Goal: Task Accomplishment & Management: Complete application form

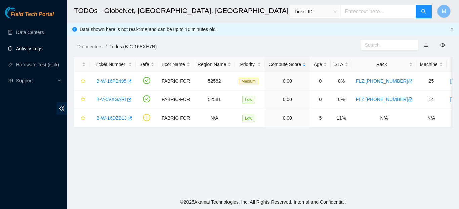
click at [37, 47] on link "Activity Logs" at bounding box center [29, 48] width 27 height 5
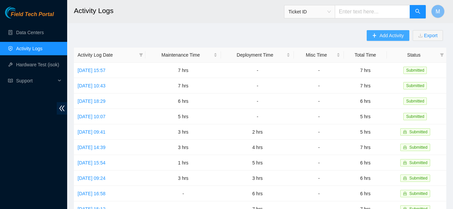
click at [373, 37] on icon "plus" at bounding box center [374, 35] width 5 height 5
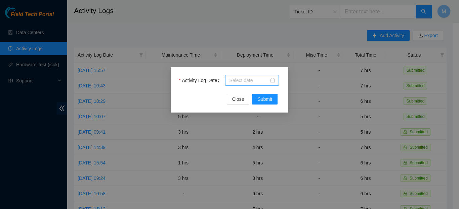
click at [271, 84] on div at bounding box center [252, 80] width 54 height 11
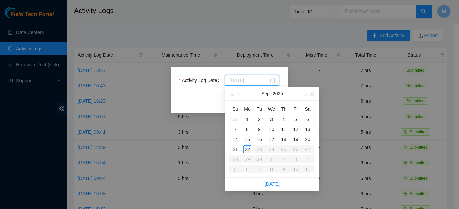
type input "[DATE]"
click at [248, 149] on div "22" at bounding box center [247, 150] width 8 height 8
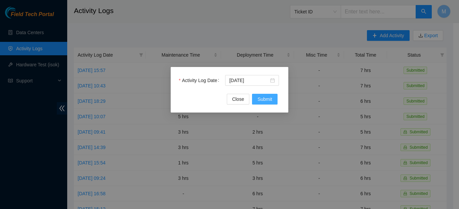
click at [264, 98] on span "Submit" at bounding box center [264, 99] width 15 height 7
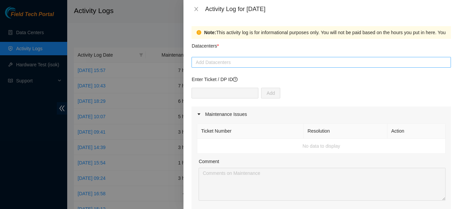
click at [235, 59] on div at bounding box center [321, 62] width 256 height 8
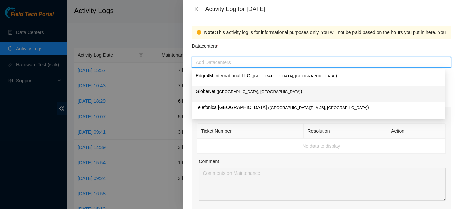
click at [221, 94] on span "( [GEOGRAPHIC_DATA], [GEOGRAPHIC_DATA]" at bounding box center [259, 92] width 84 height 4
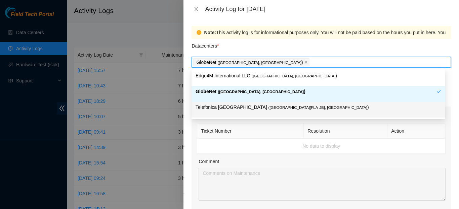
click at [254, 132] on th "Ticket Number" at bounding box center [250, 131] width 106 height 15
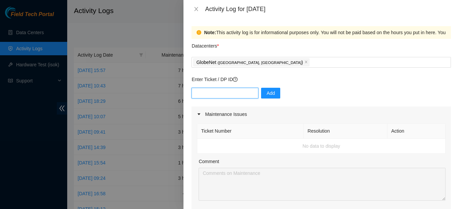
click at [224, 91] on input "text" at bounding box center [224, 93] width 67 height 11
paste input "B-W-16DZB1J"
type input "B-W-16DZB1J"
click at [270, 93] on span "Add" at bounding box center [270, 93] width 8 height 7
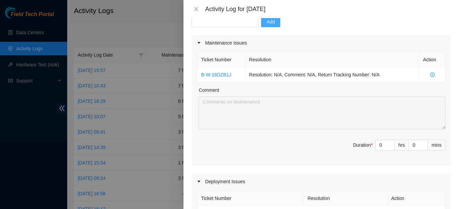
scroll to position [99, 0]
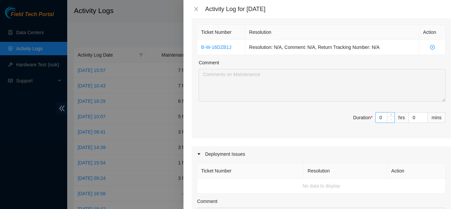
click at [387, 123] on span "Decrease Value" at bounding box center [390, 120] width 7 height 6
drag, startPoint x: 379, startPoint y: 125, endPoint x: 368, endPoint y: 124, distance: 11.8
click at [375, 123] on input "0" at bounding box center [384, 118] width 19 height 10
type input "1"
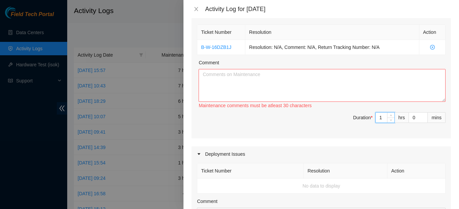
type input "1"
click at [217, 89] on textarea "Comment" at bounding box center [321, 85] width 247 height 33
paste textarea "REVIEW AND SUBMISSION OF INVENTORY REPORT"
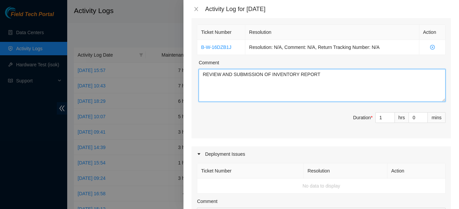
type textarea "REVIEW AND SUBMISSION OF INVENTORY REPORT"
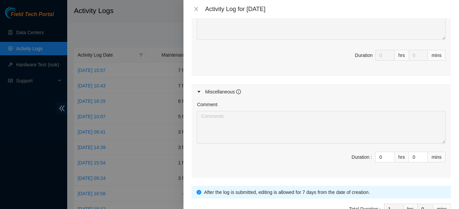
scroll to position [359, 0]
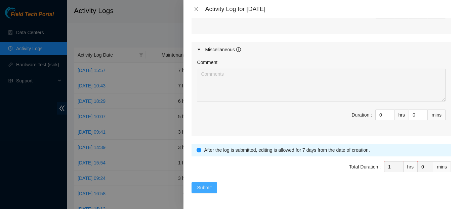
click at [206, 188] on span "Submit" at bounding box center [204, 187] width 15 height 7
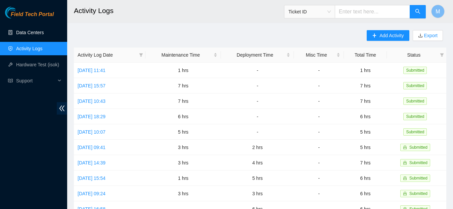
click at [29, 34] on link "Data Centers" at bounding box center [30, 32] width 28 height 5
